Goal: Transaction & Acquisition: Purchase product/service

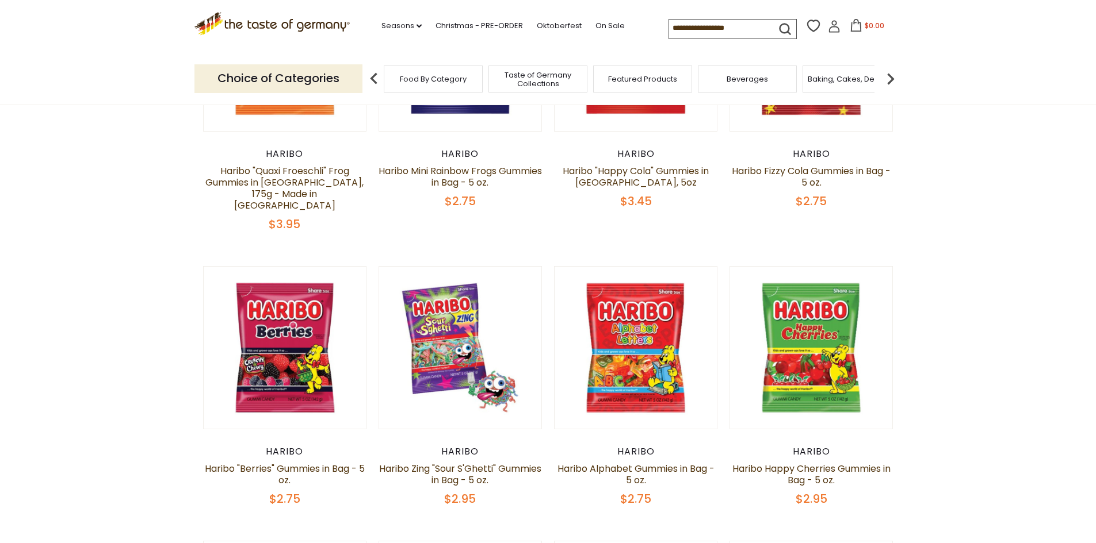
scroll to position [518, 0]
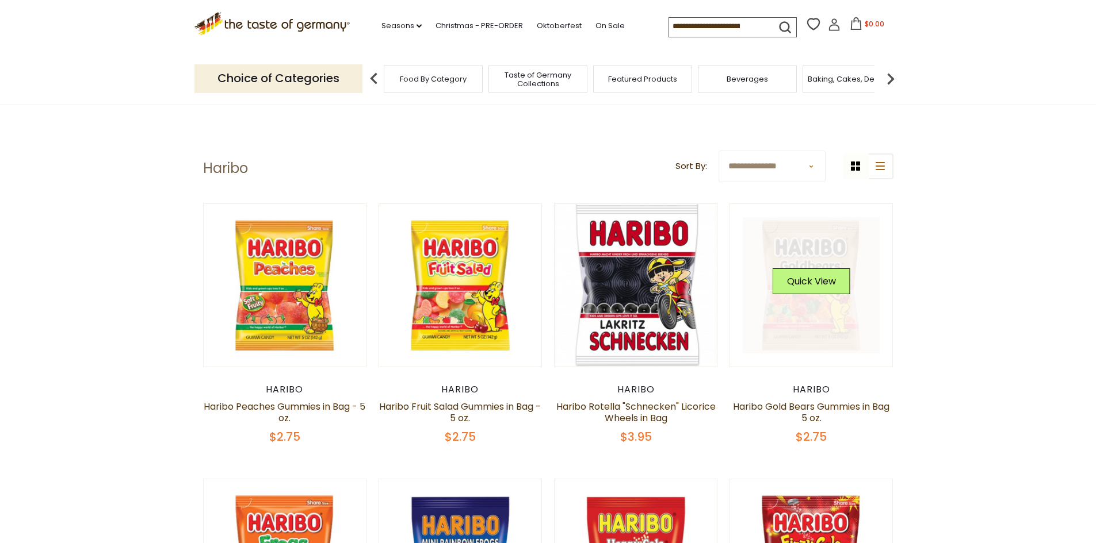
click at [799, 340] on link at bounding box center [810, 285] width 137 height 137
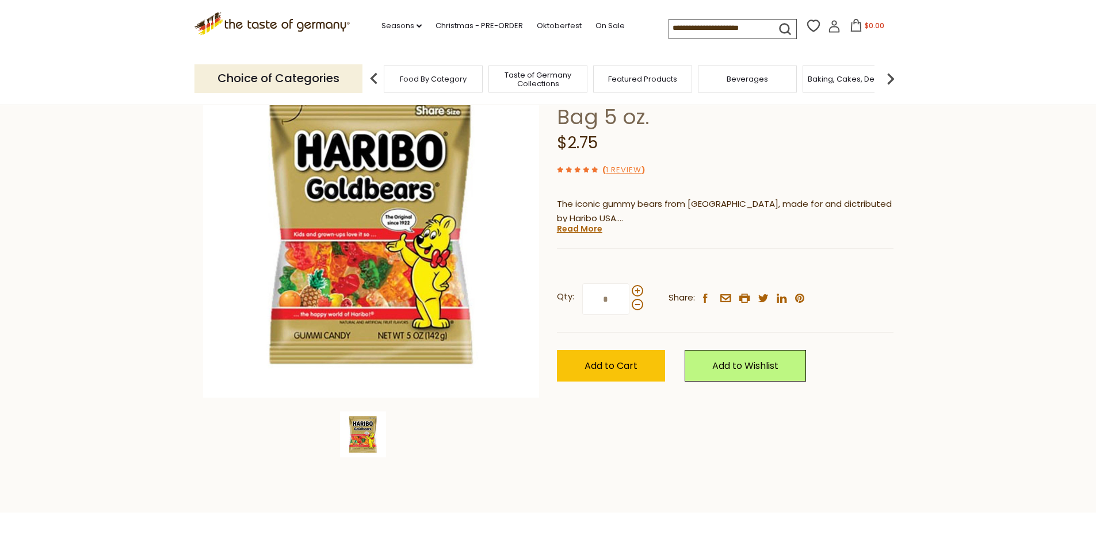
scroll to position [115, 0]
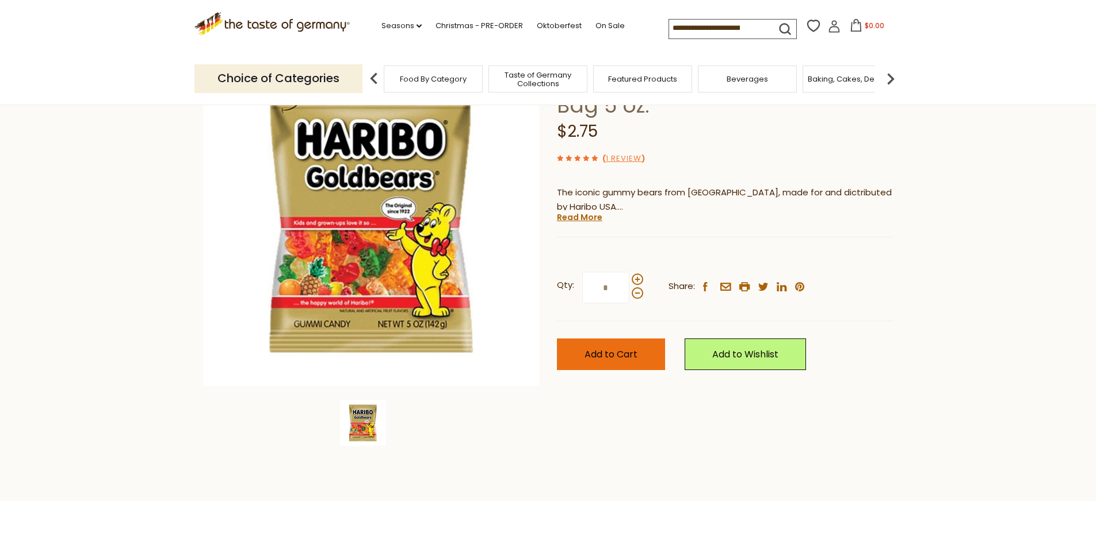
click at [638, 363] on button "Add to Cart" at bounding box center [611, 355] width 108 height 32
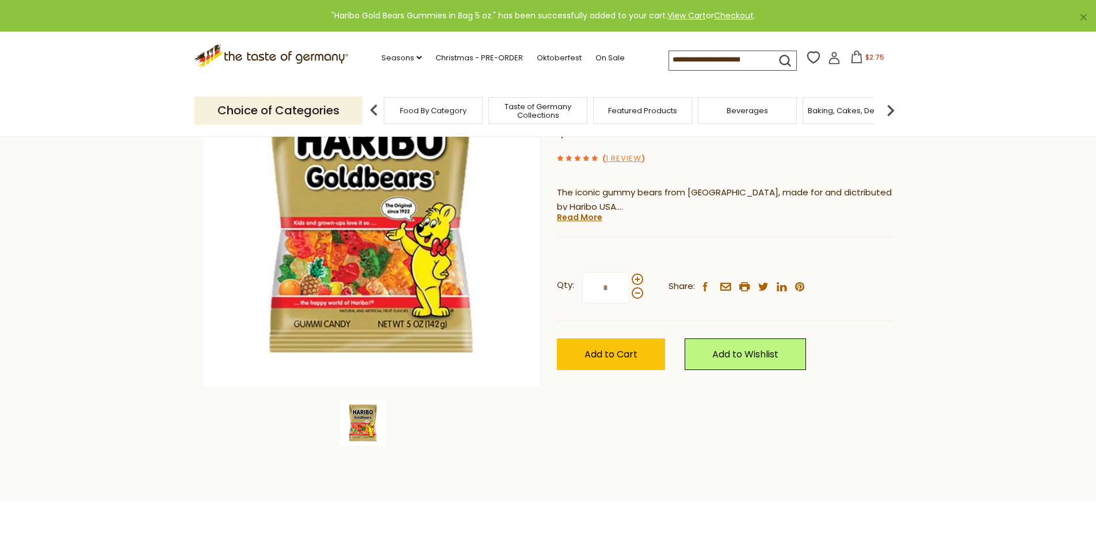
click at [866, 60] on span "$2.75" at bounding box center [874, 57] width 19 height 10
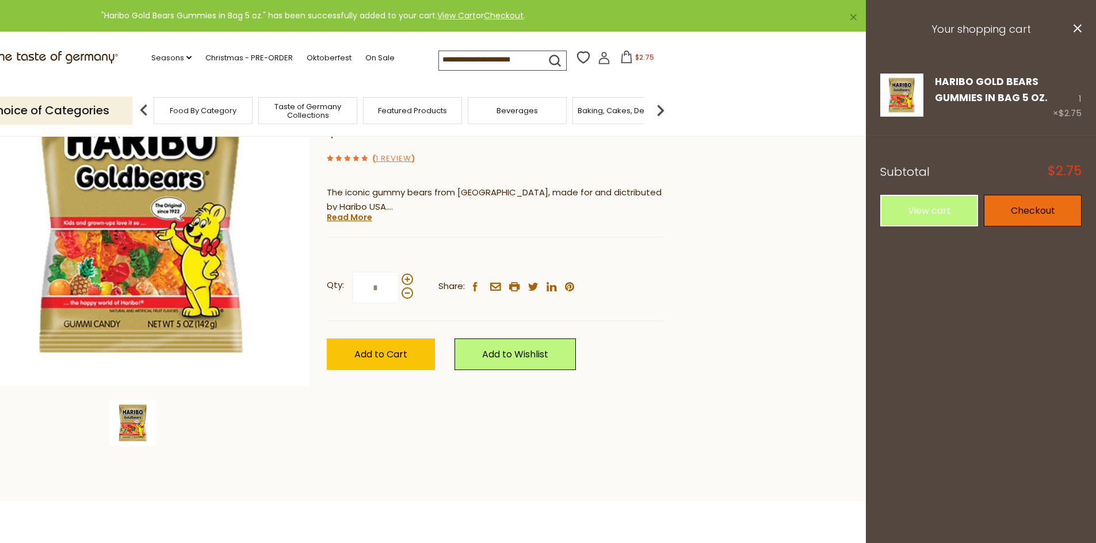
click at [1006, 213] on link "Checkout" at bounding box center [1032, 211] width 98 height 32
